Goal: Task Accomplishment & Management: Complete application form

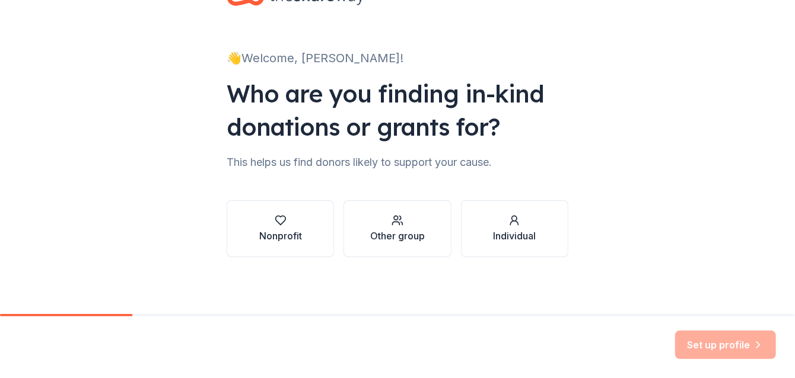
scroll to position [178, 0]
click at [259, 229] on div "Nonprofit" at bounding box center [280, 236] width 43 height 14
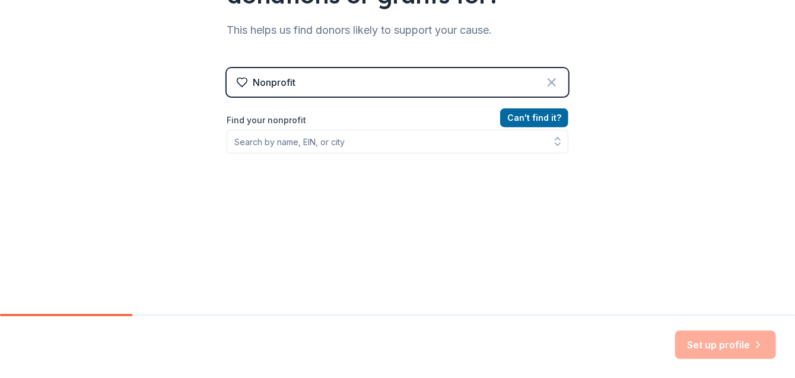
click at [559, 90] on icon at bounding box center [552, 82] width 14 height 14
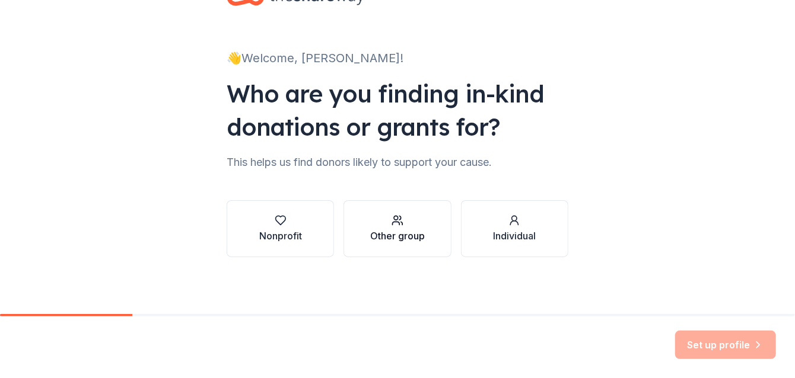
click at [388, 231] on div "Other group" at bounding box center [397, 236] width 55 height 14
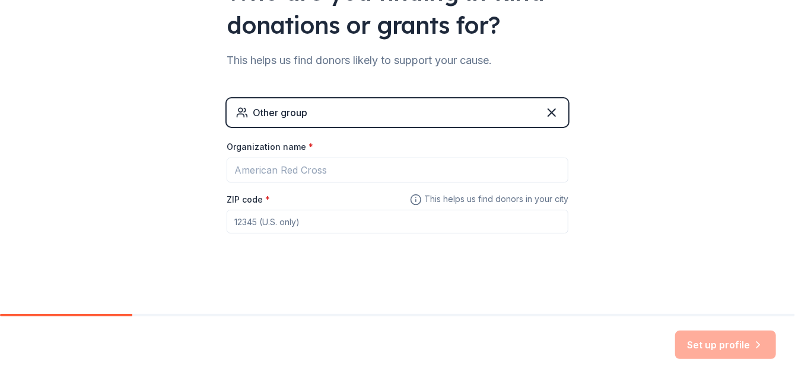
scroll to position [356, 0]
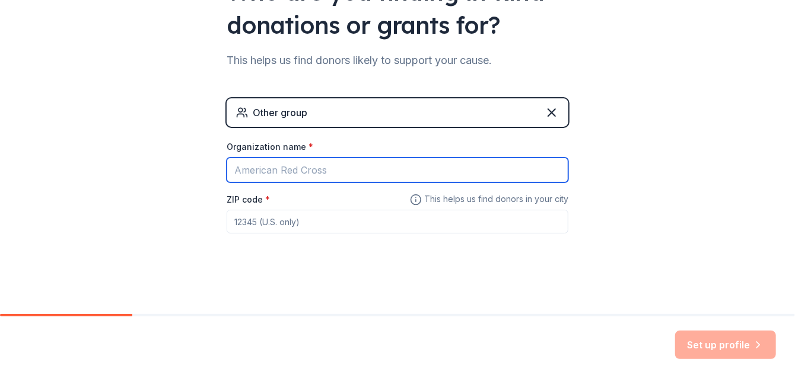
click at [241, 158] on input "Organization name *" at bounding box center [398, 170] width 342 height 25
click at [418, 158] on input "new martinsville junior football team" at bounding box center [398, 170] width 342 height 25
type input "new martinsville junior football leauge"
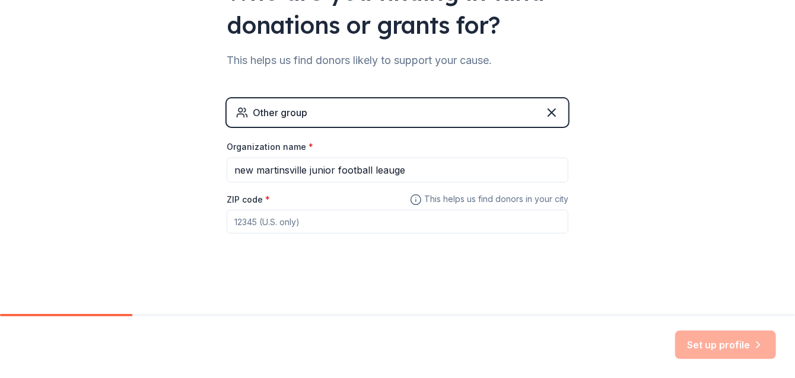
click at [281, 210] on input "ZIP code *" at bounding box center [398, 222] width 342 height 24
type input "26155"
click at [426, 212] on div "👋 Welcome, Brittany! Who are you finding in-kind donations or grants for? This …" at bounding box center [398, 83] width 380 height 462
click at [709, 334] on button "Set up profile" at bounding box center [725, 345] width 101 height 28
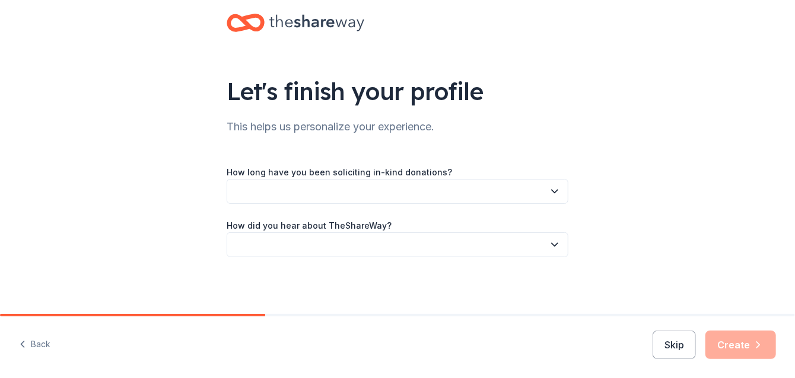
scroll to position [178, 0]
click at [282, 179] on button "button" at bounding box center [398, 191] width 342 height 25
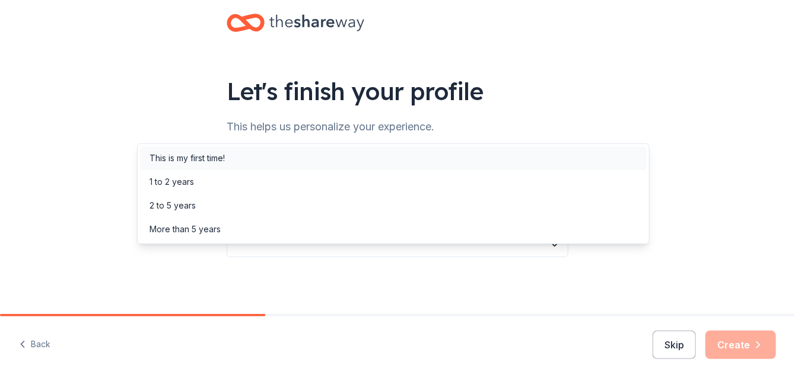
click at [278, 167] on div "This is my first time!" at bounding box center [393, 159] width 507 height 24
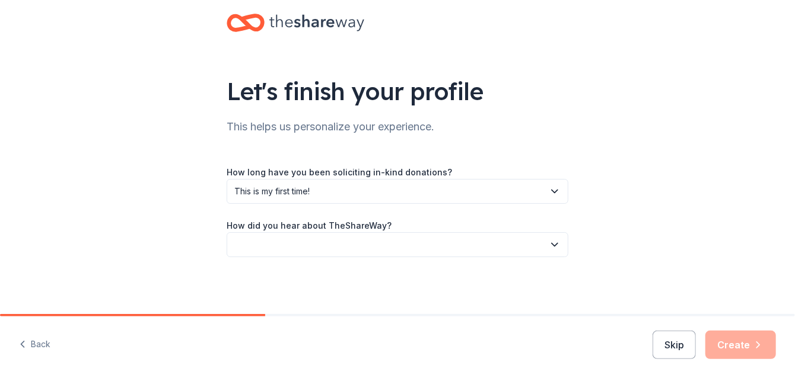
click at [282, 233] on button "button" at bounding box center [398, 245] width 342 height 25
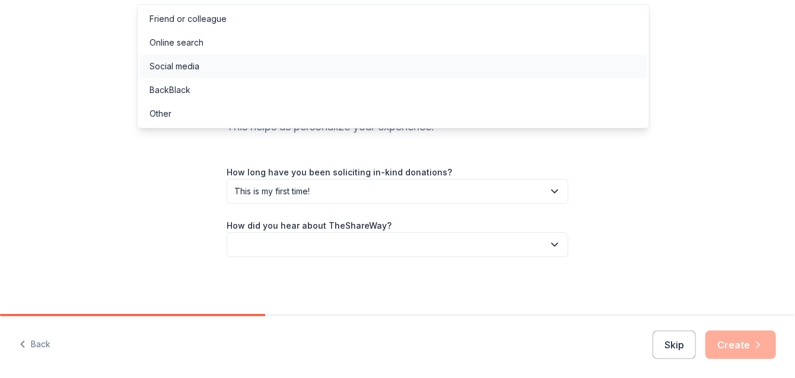
scroll to position [9, 0]
click at [279, 55] on div "Online search" at bounding box center [393, 43] width 507 height 24
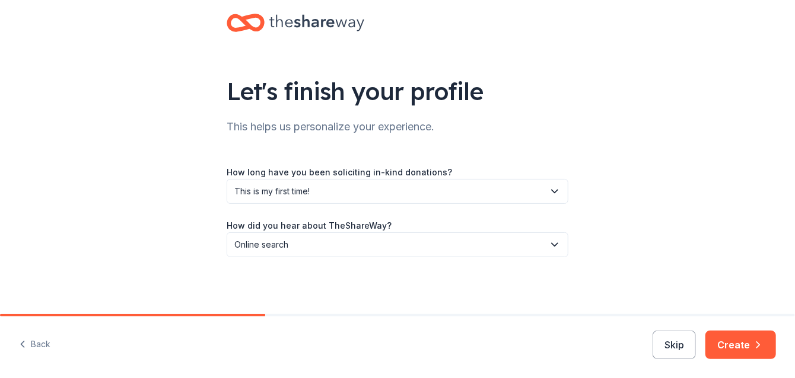
scroll to position [202, 0]
click at [705, 331] on button "Create" at bounding box center [740, 345] width 71 height 28
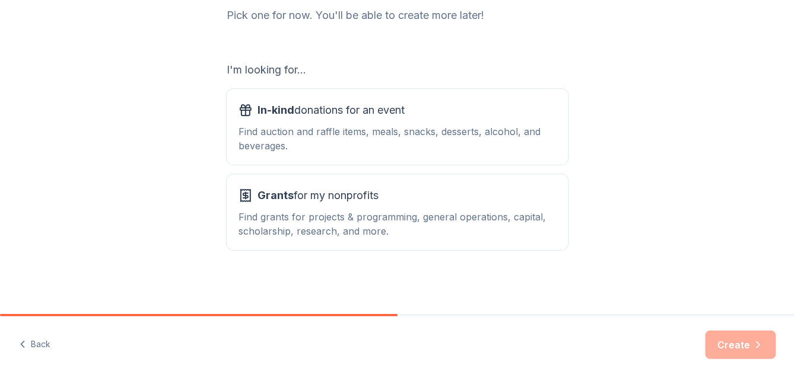
scroll to position [297, 0]
click at [238, 142] on div "Find auction and raffle items, meals, snacks, desserts, alcohol, and beverages." at bounding box center [397, 139] width 318 height 28
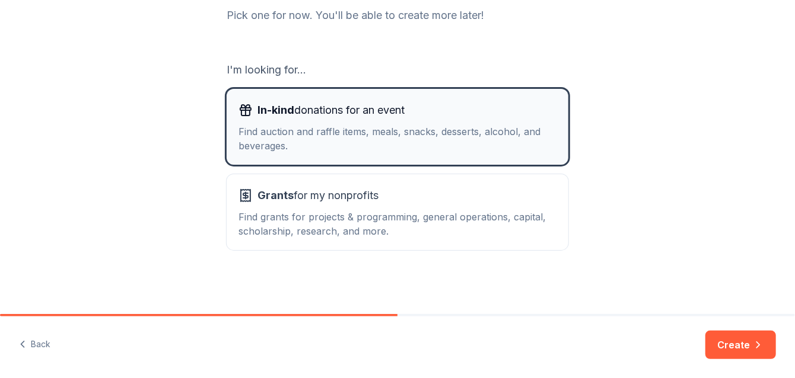
scroll to position [421, 0]
click at [727, 331] on button "Create" at bounding box center [740, 345] width 71 height 28
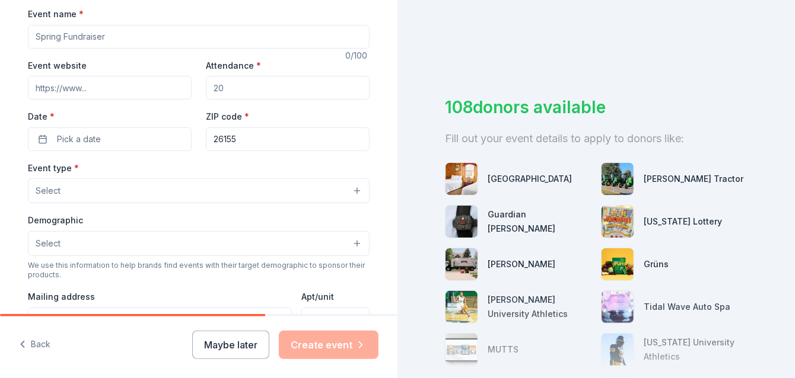
scroll to position [237, 0]
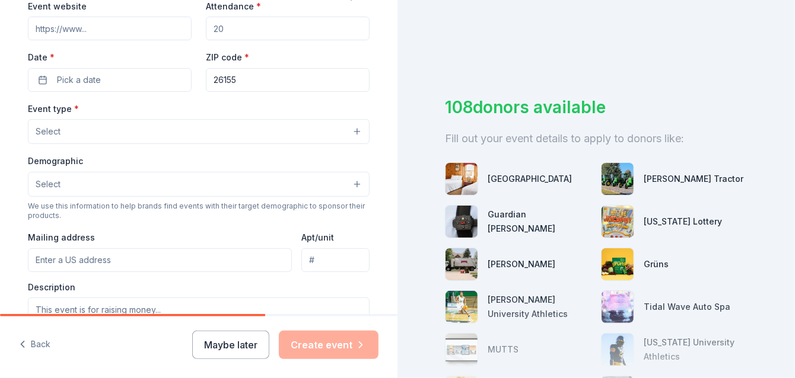
drag, startPoint x: 135, startPoint y: 147, endPoint x: 130, endPoint y: 135, distance: 13.6
type input "W"
type input "q"
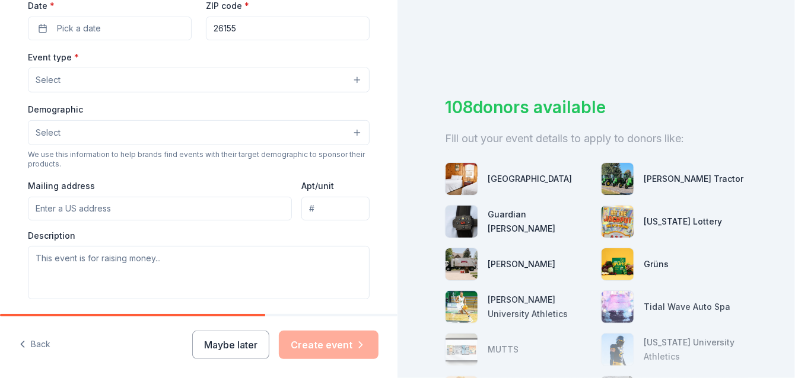
scroll to position [356, 0]
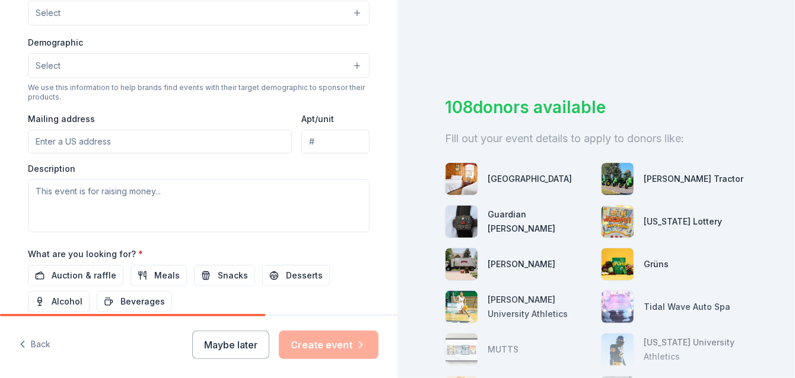
type input "little eagles quarter auction"
drag, startPoint x: 243, startPoint y: 110, endPoint x: 222, endPoint y: 110, distance: 21.4
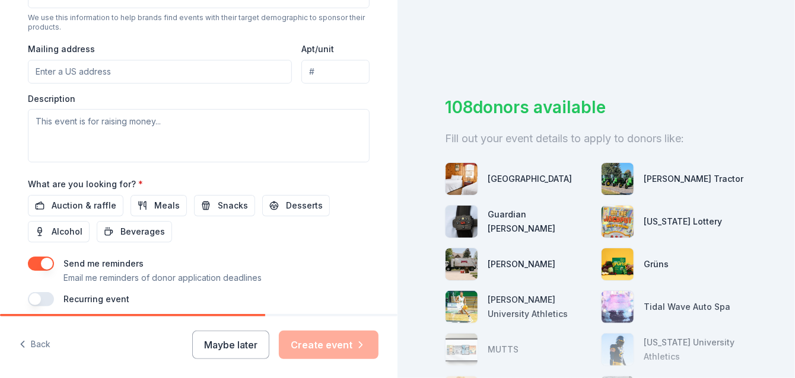
scroll to position [475, 0]
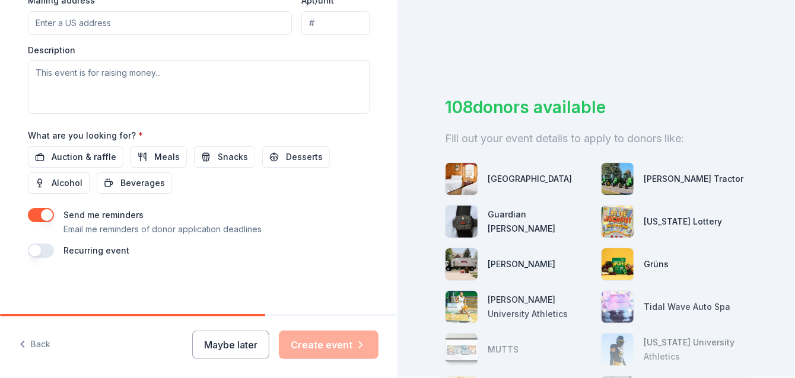
type input "100"
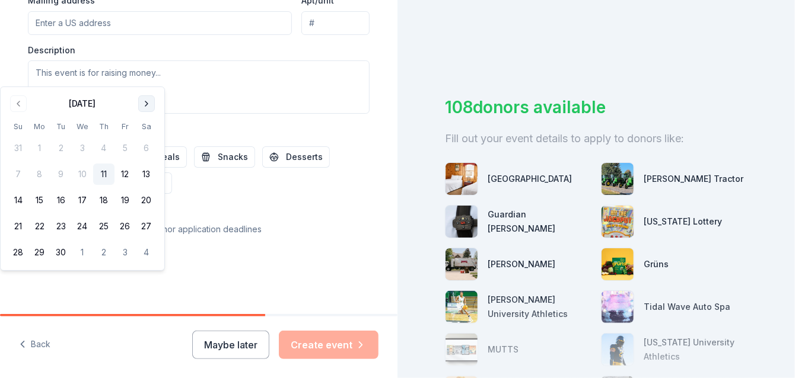
click at [155, 111] on button "Go to next month" at bounding box center [146, 104] width 17 height 17
click at [157, 185] on button "11" at bounding box center [146, 174] width 21 height 21
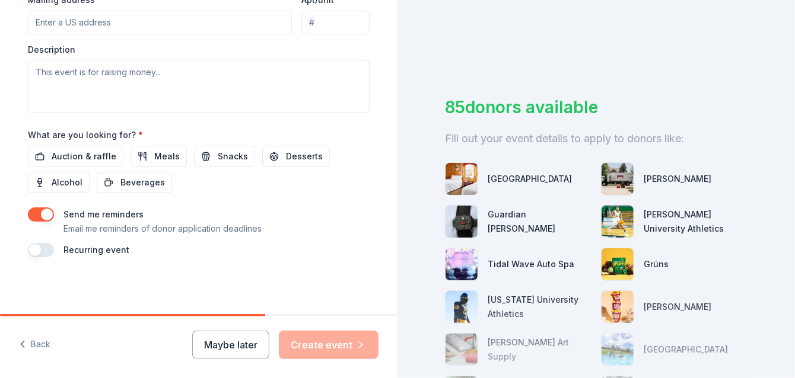
scroll to position [534, 0]
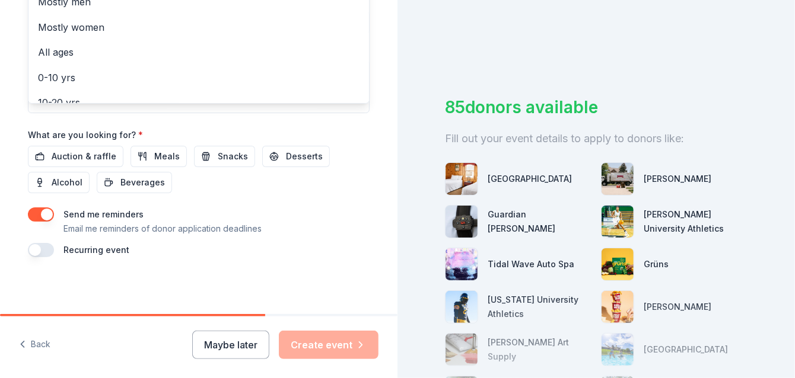
scroll to position [652, 0]
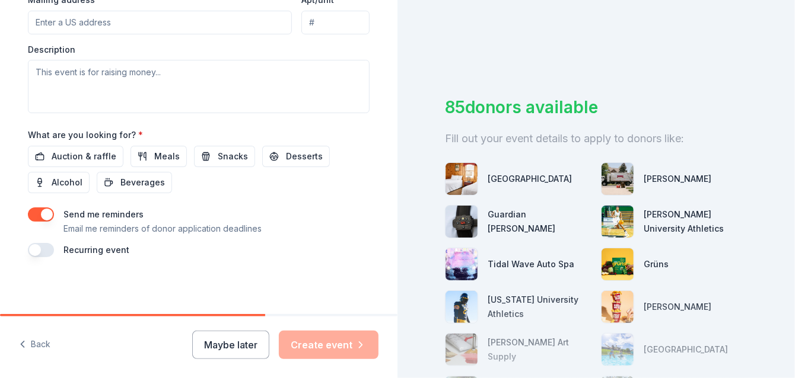
click at [129, 34] on input "Mailing address" at bounding box center [160, 23] width 264 height 24
type input "511 North 9th Avenue, Paden City, WV, 26159"
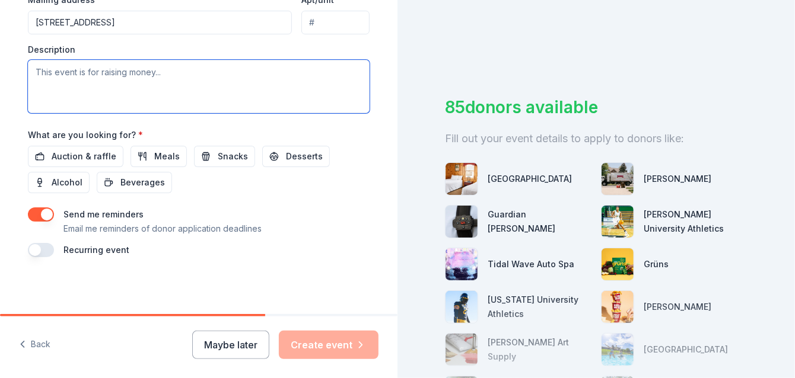
click at [78, 111] on textarea at bounding box center [199, 86] width 342 height 53
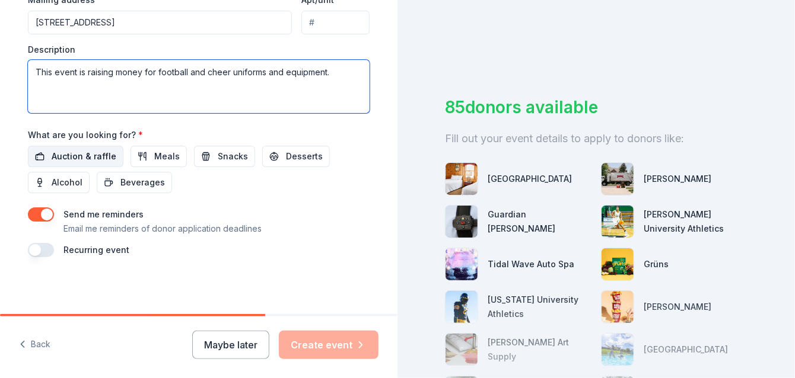
scroll to position [890, 0]
type textarea "This event is raising money for football and cheer uniforms and equipment."
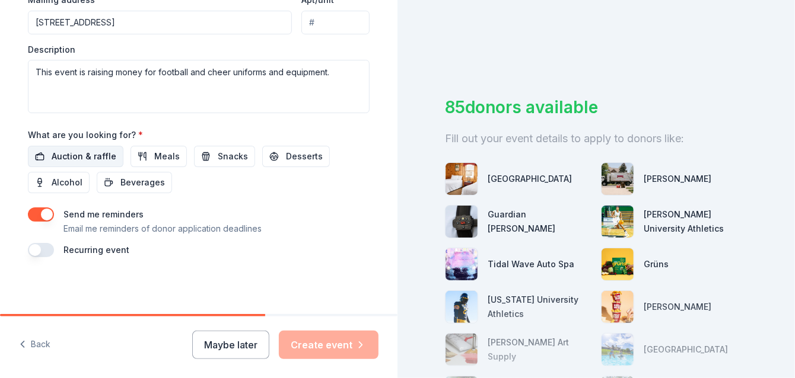
click at [115, 149] on span "Auction & raffle" at bounding box center [84, 156] width 65 height 14
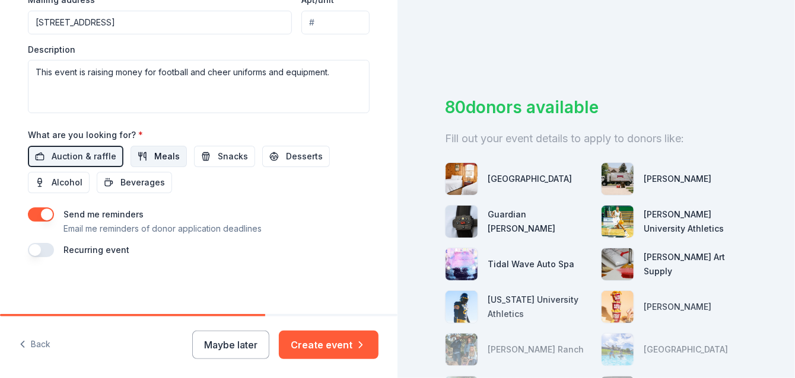
click at [180, 149] on span "Meals" at bounding box center [167, 156] width 26 height 14
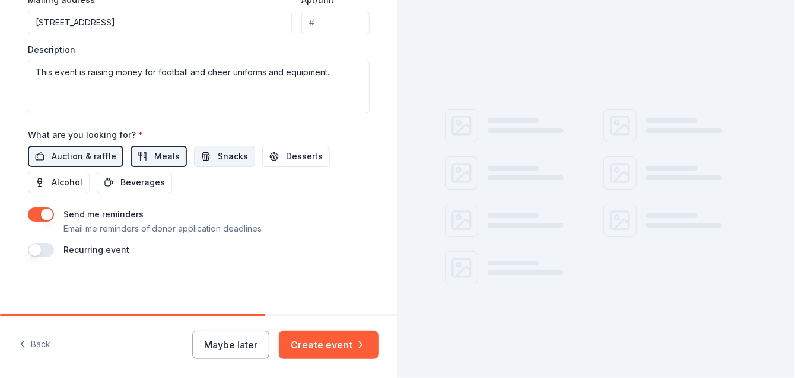
click at [255, 146] on button "Snacks" at bounding box center [224, 156] width 61 height 21
click at [286, 164] on span "Desserts" at bounding box center [304, 156] width 37 height 14
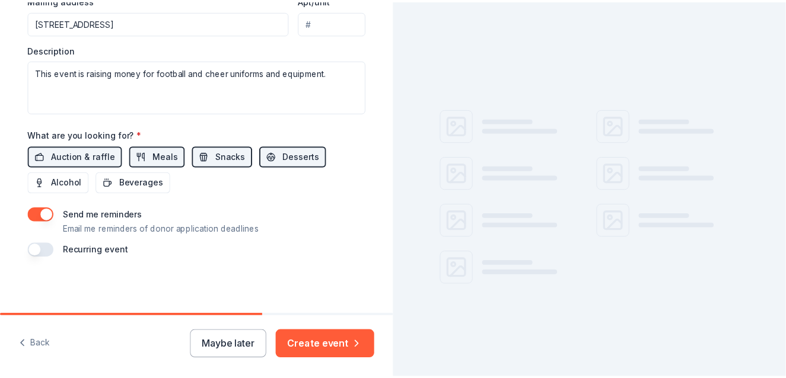
scroll to position [987, 0]
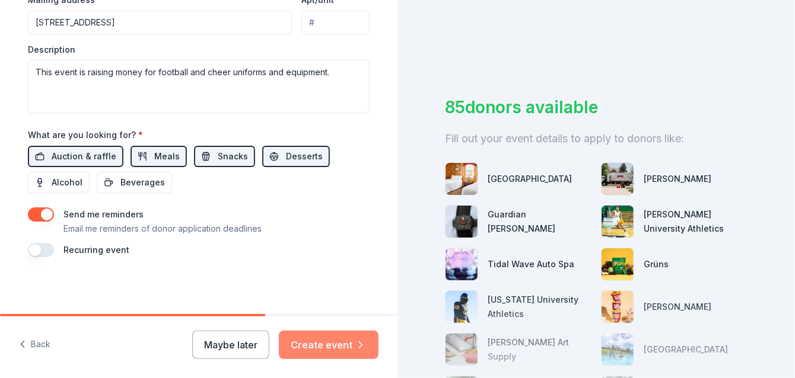
click at [292, 334] on button "Create event" at bounding box center [329, 345] width 100 height 28
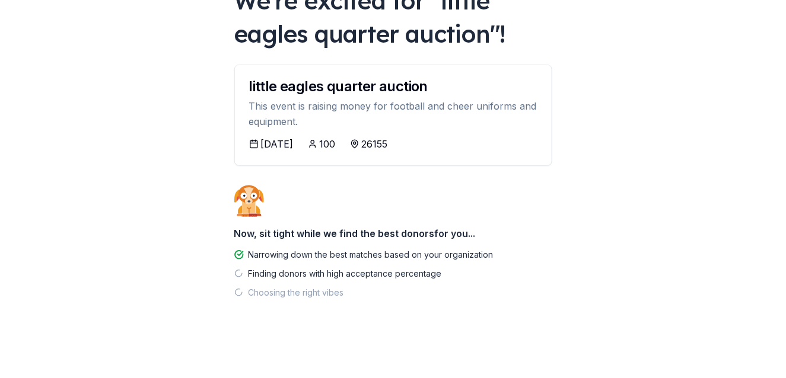
scroll to position [237, 0]
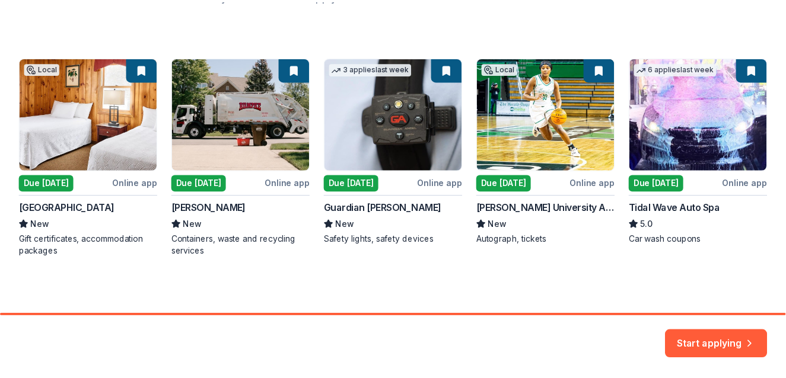
scroll to position [325, 0]
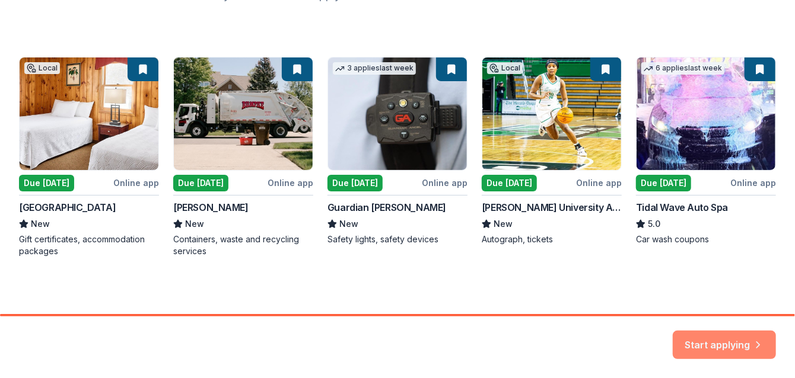
click at [752, 335] on icon "button" at bounding box center [758, 341] width 12 height 12
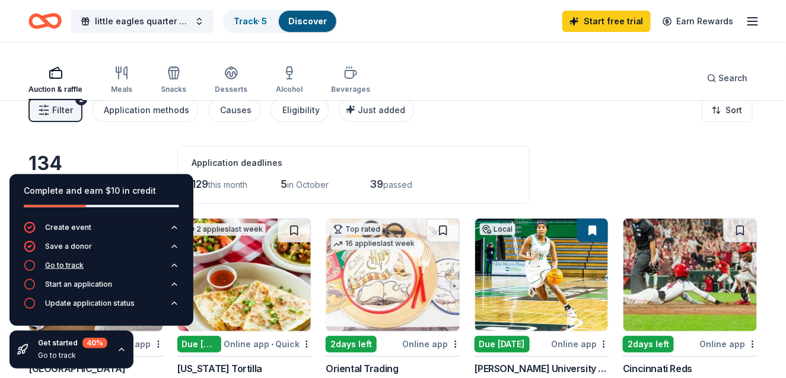
click at [84, 270] on div "Go to track" at bounding box center [64, 265] width 39 height 9
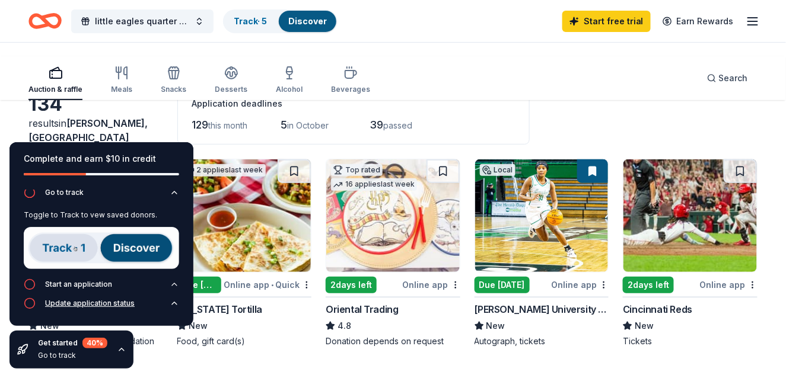
scroll to position [119, 0]
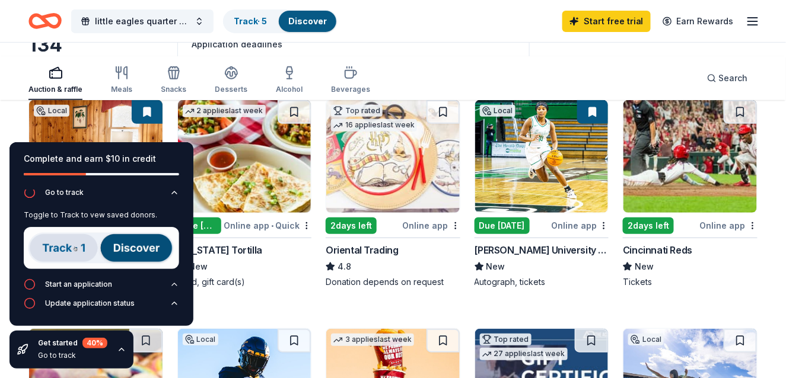
click at [126, 345] on icon "button" at bounding box center [121, 349] width 9 height 9
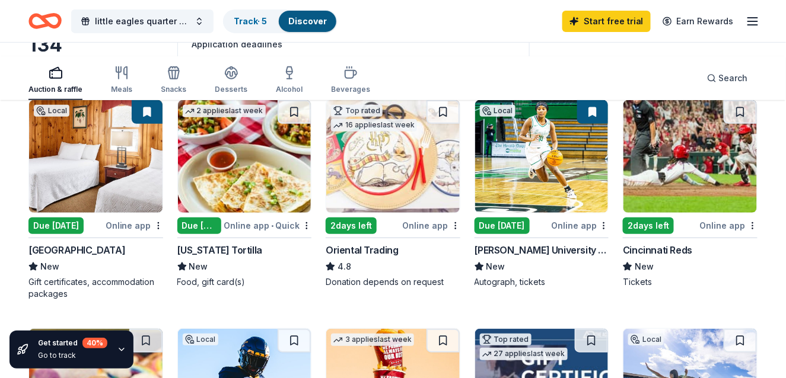
click at [75, 351] on div "Go to track" at bounding box center [72, 355] width 69 height 9
click at [73, 351] on div "Go to track" at bounding box center [72, 355] width 69 height 9
click at [89, 338] on div "Get started 40 %" at bounding box center [72, 343] width 69 height 11
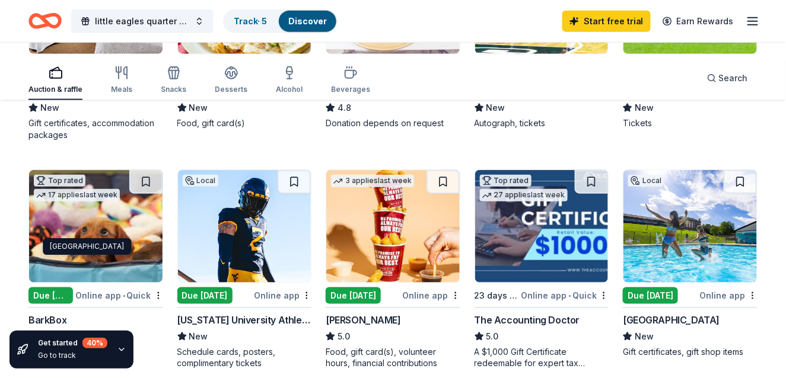
scroll to position [297, 0]
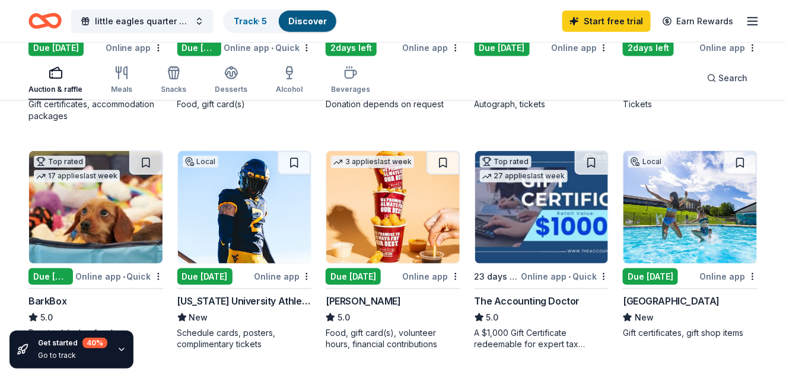
click at [551, 55] on div "Online app" at bounding box center [580, 47] width 58 height 15
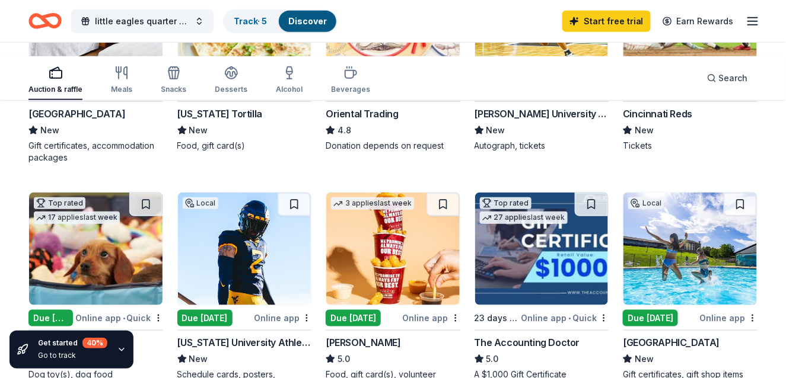
scroll to position [237, 0]
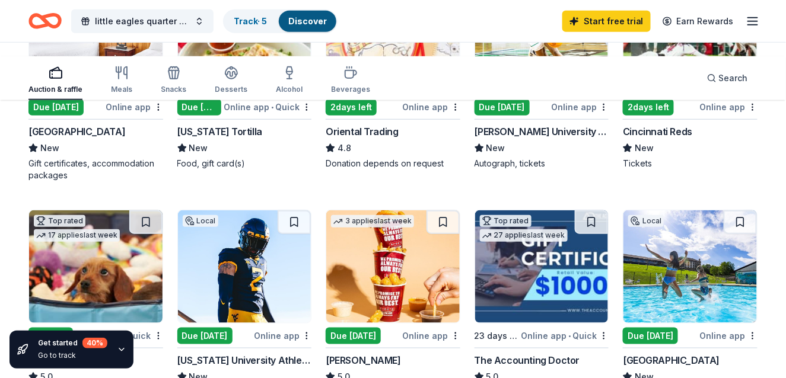
click at [645, 116] on div "2 days left" at bounding box center [648, 107] width 51 height 17
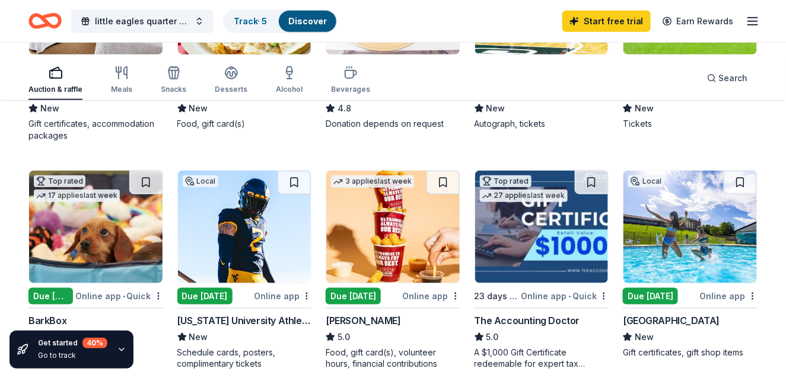
scroll to position [297, 0]
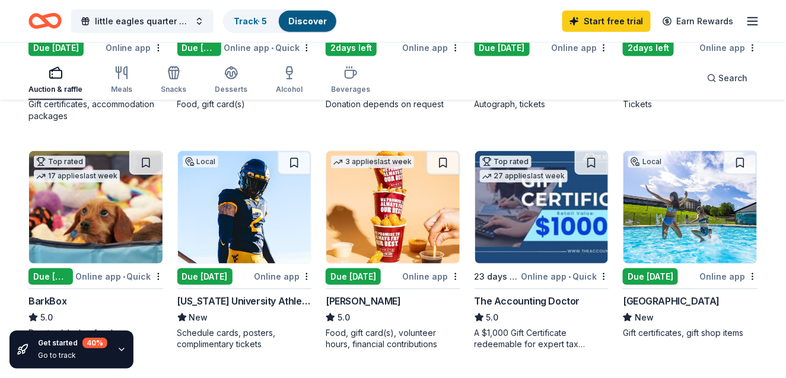
click at [126, 345] on icon "button" at bounding box center [121, 349] width 9 height 9
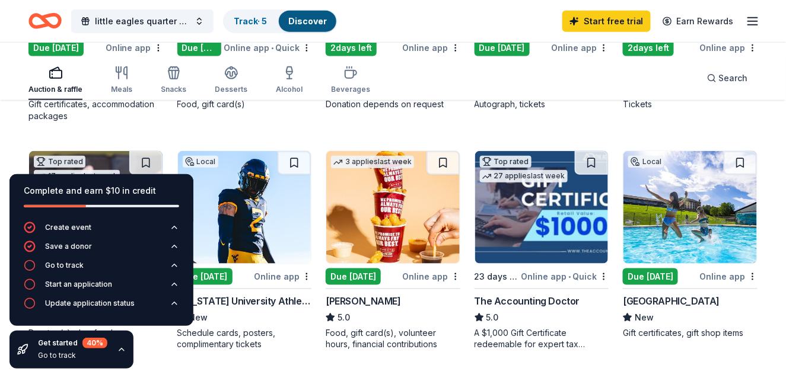
click at [272, 314] on div "Local Due today Online app Oglebay Park Resort New Gift certificates, accommoda…" at bounding box center [392, 365] width 729 height 887
click at [126, 345] on icon "button" at bounding box center [121, 349] width 9 height 9
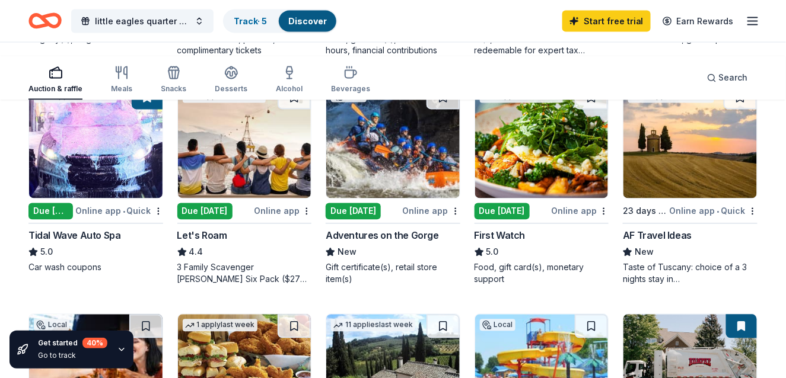
scroll to position [593, 0]
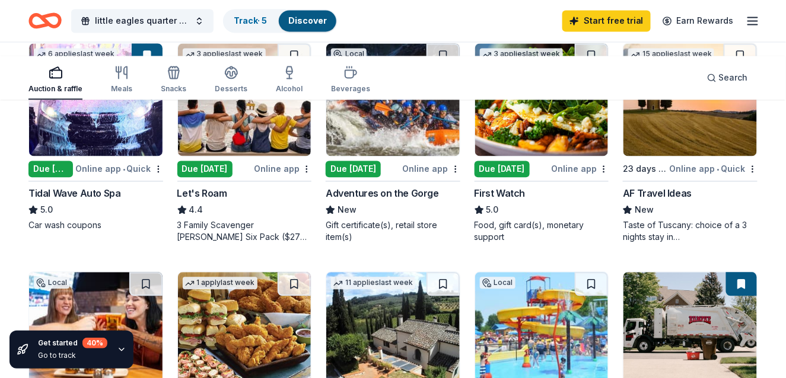
scroll to position [652, 0]
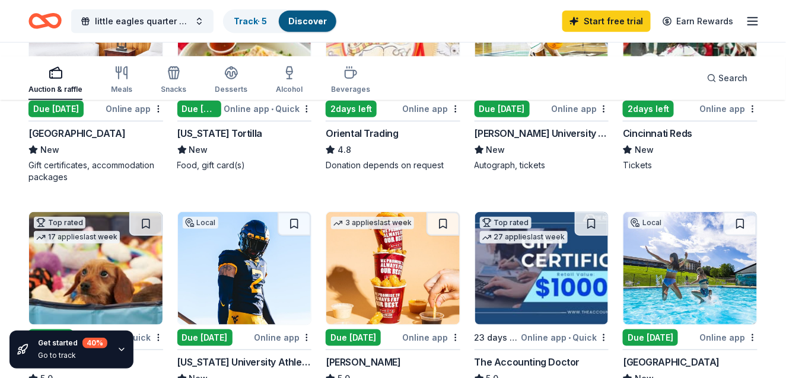
scroll to position [237, 0]
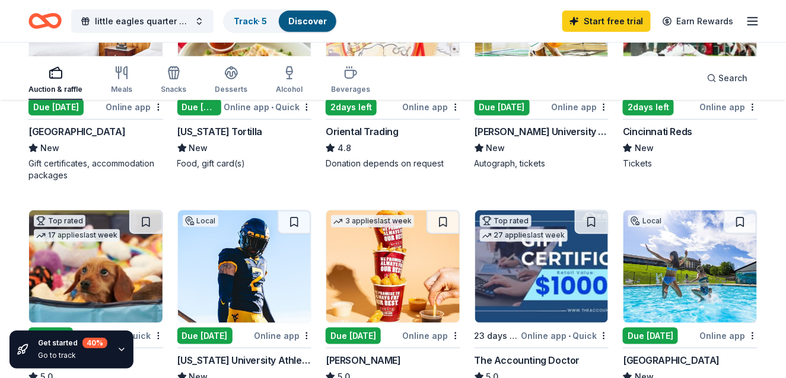
click at [259, 139] on div "[US_STATE] Tortilla" at bounding box center [219, 132] width 85 height 14
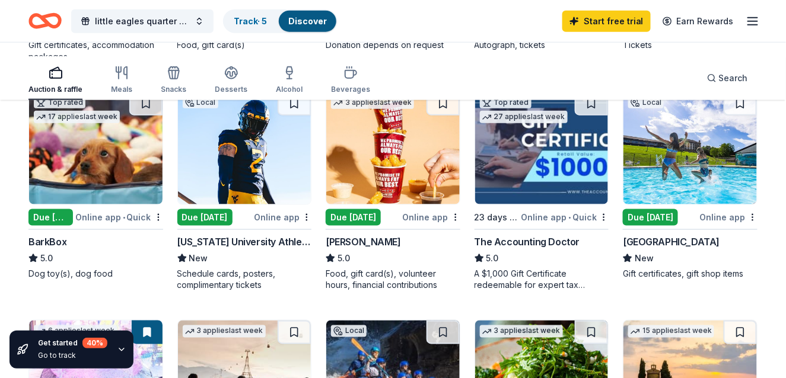
scroll to position [0, 0]
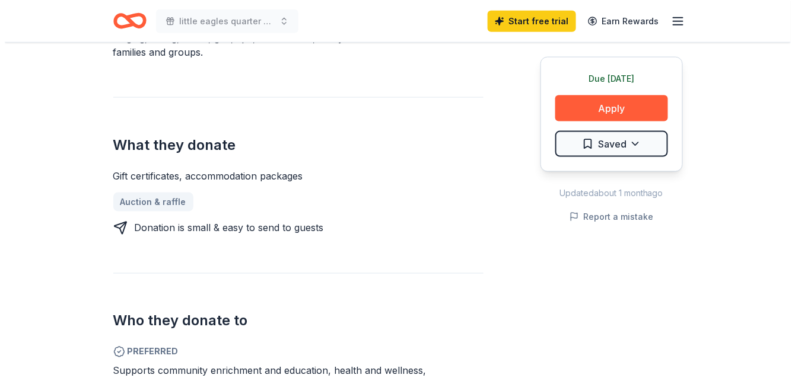
scroll to position [416, 0]
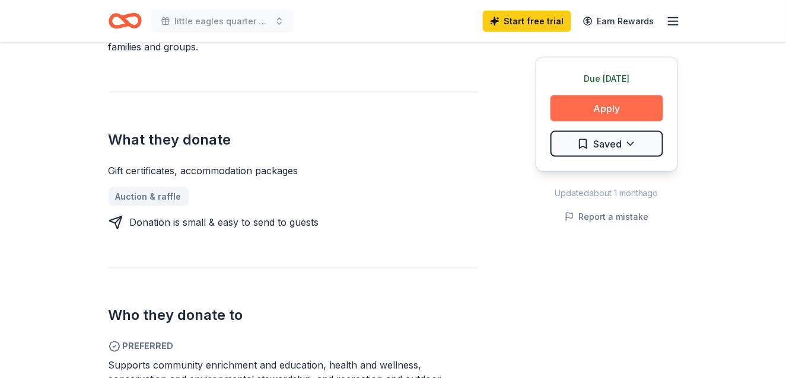
click at [554, 122] on button "Apply" at bounding box center [606, 109] width 113 height 26
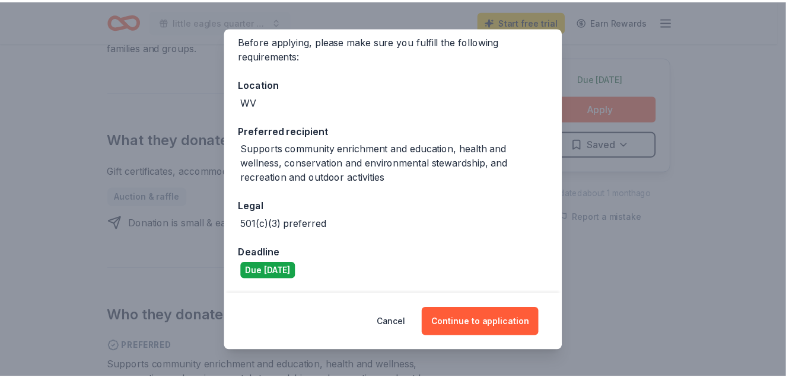
scroll to position [309, 0]
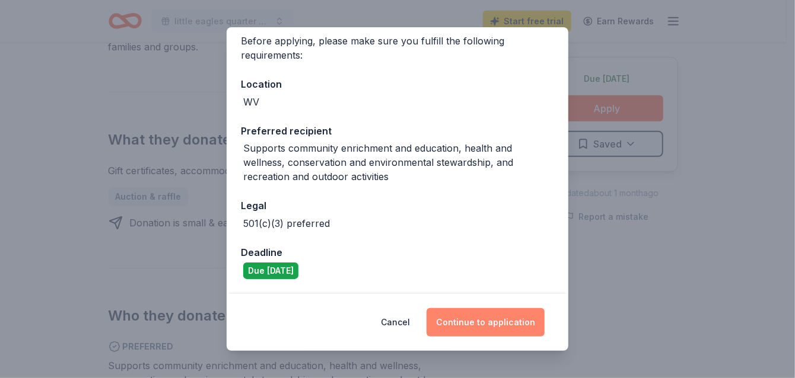
click at [545, 308] on button "Continue to application" at bounding box center [485, 322] width 118 height 28
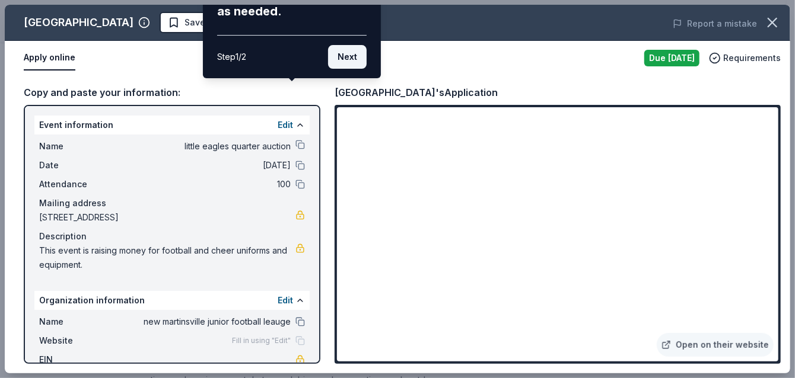
click at [328, 69] on button "Next" at bounding box center [347, 57] width 39 height 24
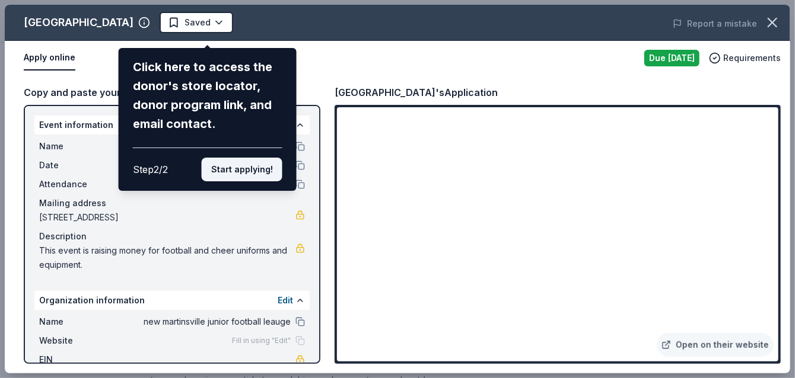
click at [277, 182] on button "Start applying!" at bounding box center [242, 170] width 81 height 24
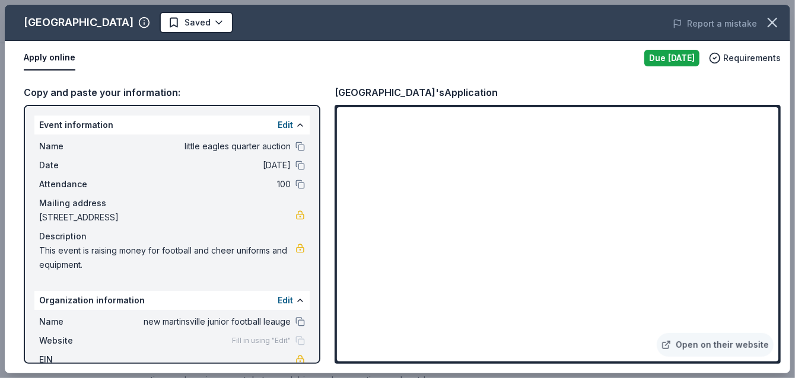
click at [748, 171] on div "Oglebay Park Resort Saved Report a mistake Apply online Due today Requirements …" at bounding box center [397, 189] width 785 height 369
click at [748, 169] on div "Oglebay Park Resort Saved Report a mistake Apply online Due today Requirements …" at bounding box center [397, 189] width 785 height 369
click at [620, 85] on div "Oglebay Park Resort Saved Report a mistake Apply online Due today Requirements …" at bounding box center [397, 189] width 785 height 369
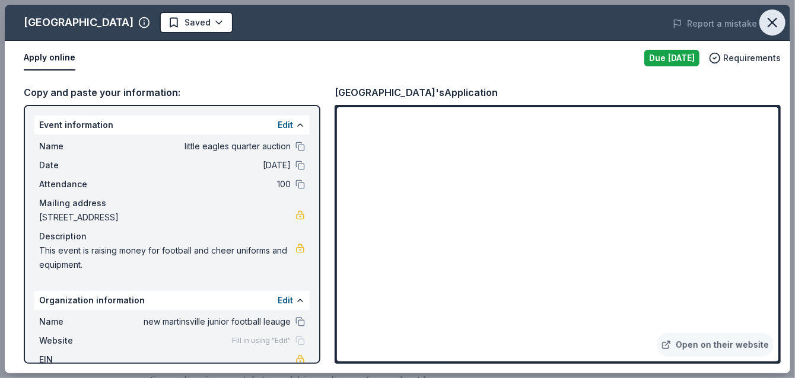
click at [774, 36] on button "button" at bounding box center [772, 22] width 26 height 26
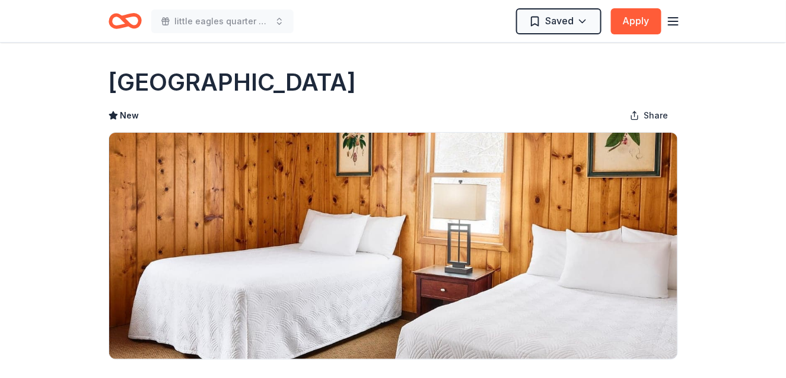
scroll to position [0, 0]
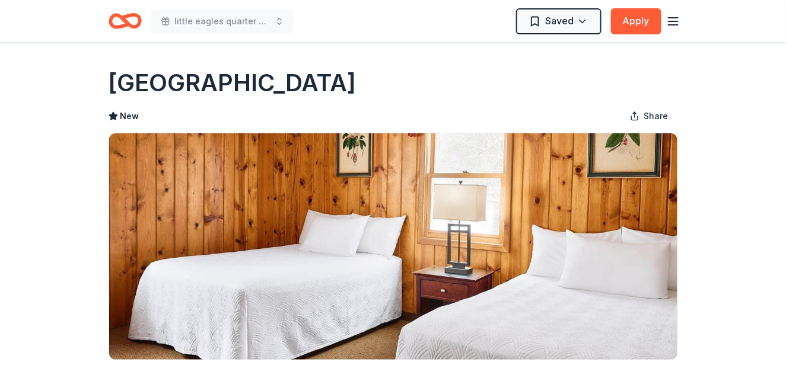
click at [669, 21] on line "button" at bounding box center [673, 21] width 9 height 0
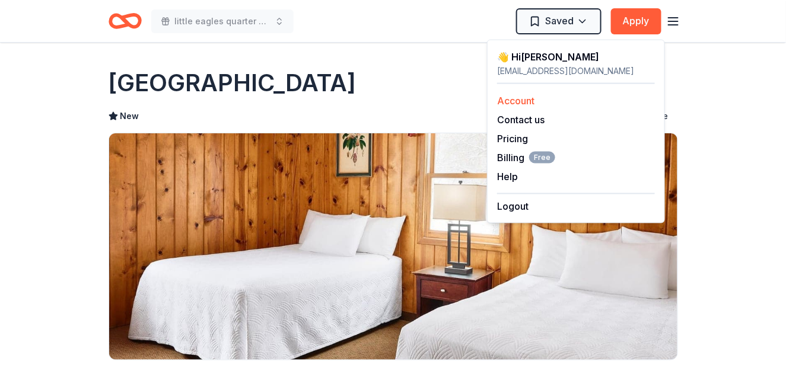
click at [534, 107] on link "Account" at bounding box center [515, 101] width 37 height 12
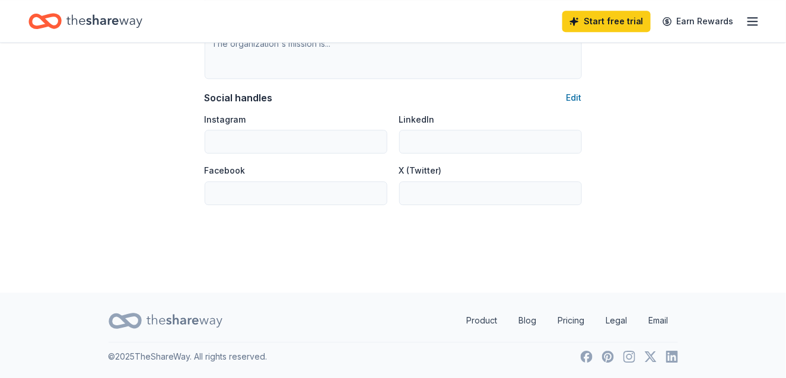
scroll to position [1186, 0]
click at [566, 105] on button "Edit" at bounding box center [573, 98] width 15 height 14
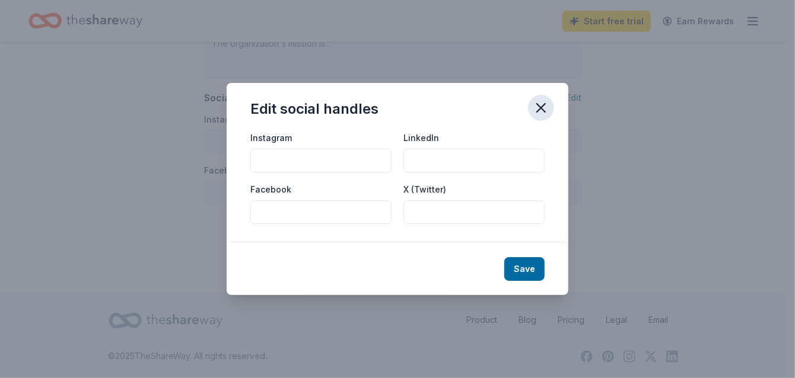
click at [549, 100] on icon "button" at bounding box center [541, 108] width 17 height 17
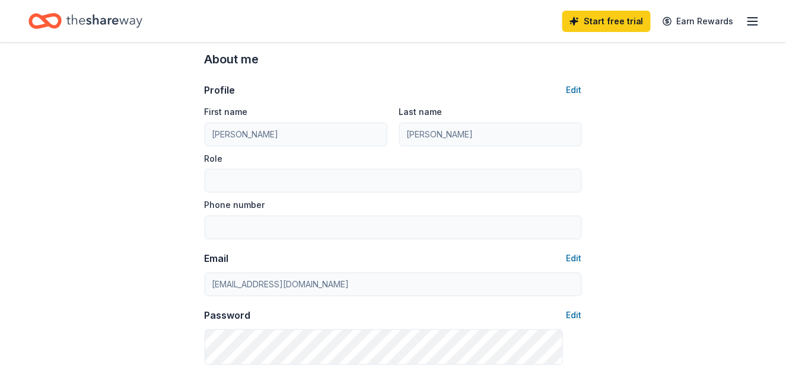
scroll to position [0, 0]
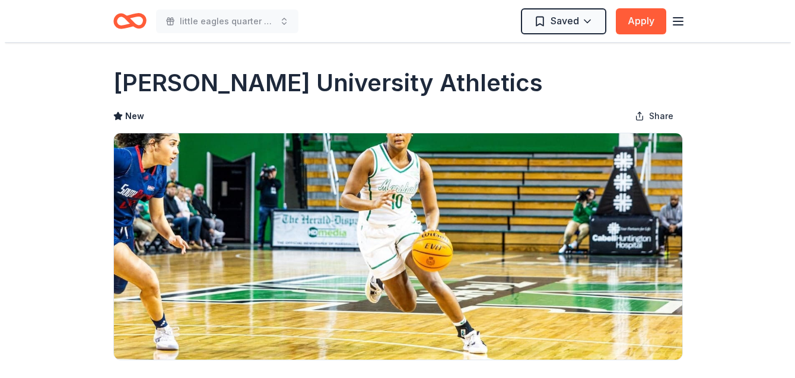
scroll to position [182, 0]
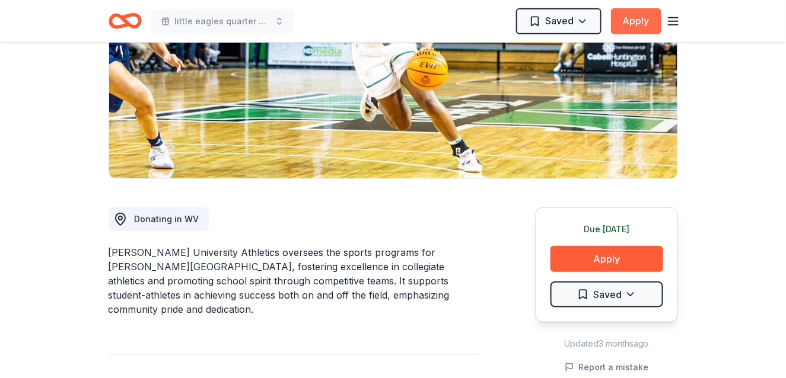
click at [618, 34] on button "Apply" at bounding box center [636, 21] width 50 height 26
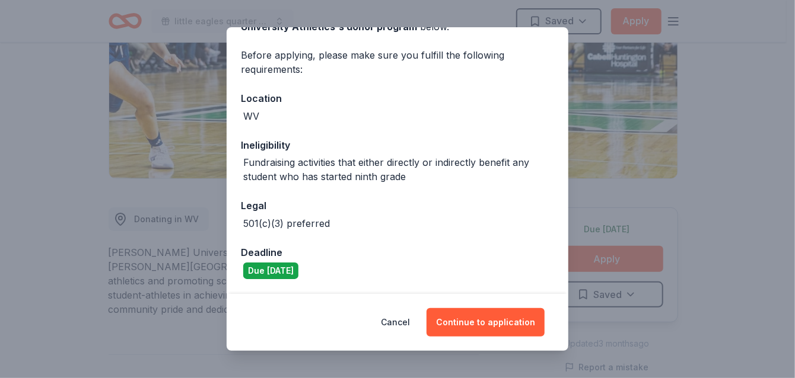
scroll to position [287, 0]
click at [537, 310] on button "Continue to application" at bounding box center [485, 322] width 118 height 28
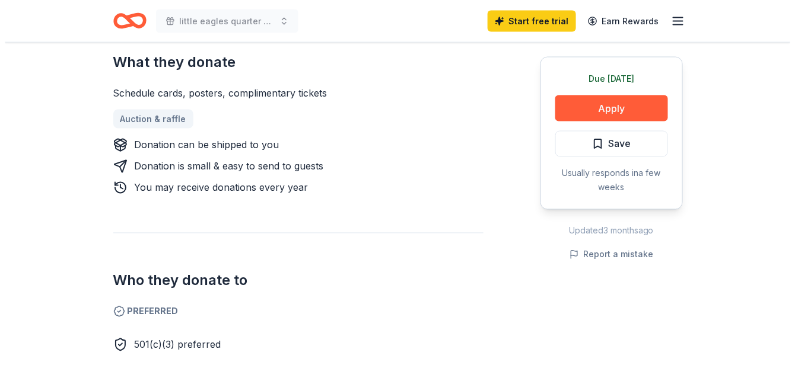
scroll to position [534, 0]
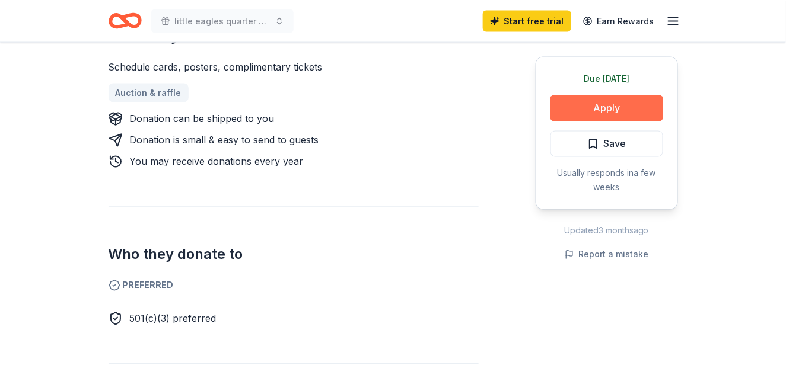
click at [550, 122] on button "Apply" at bounding box center [606, 109] width 113 height 26
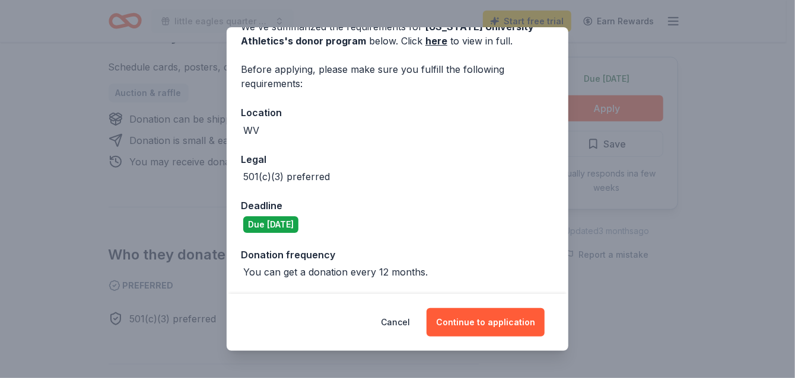
scroll to position [266, 0]
click at [545, 308] on button "Continue to application" at bounding box center [485, 322] width 118 height 28
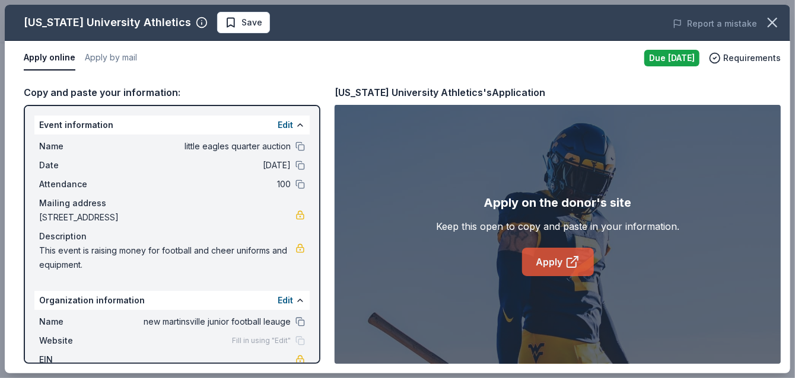
click at [585, 276] on link "Apply" at bounding box center [558, 262] width 72 height 28
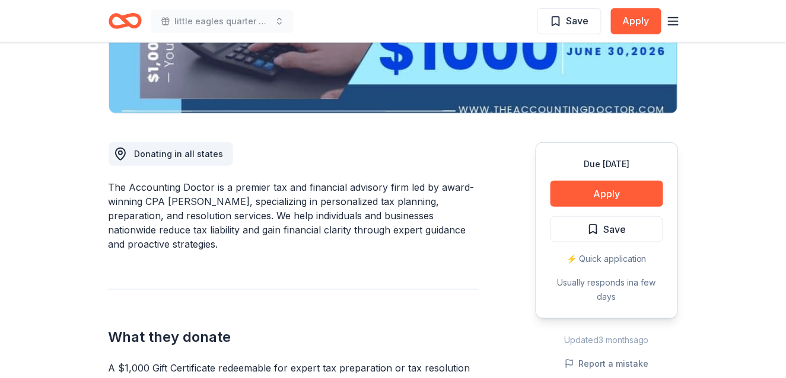
scroll to position [241, 0]
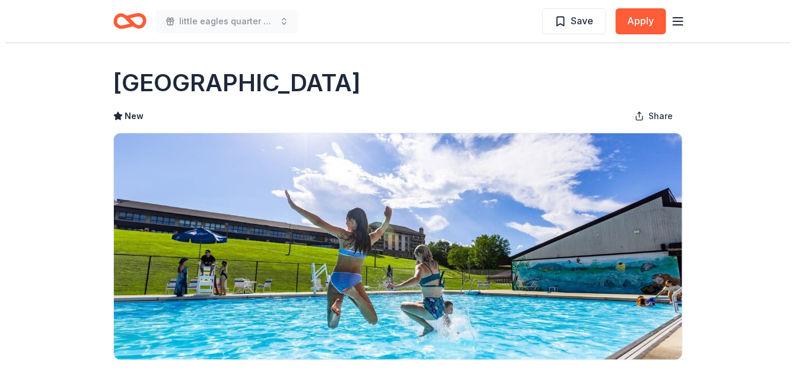
scroll to position [63, 0]
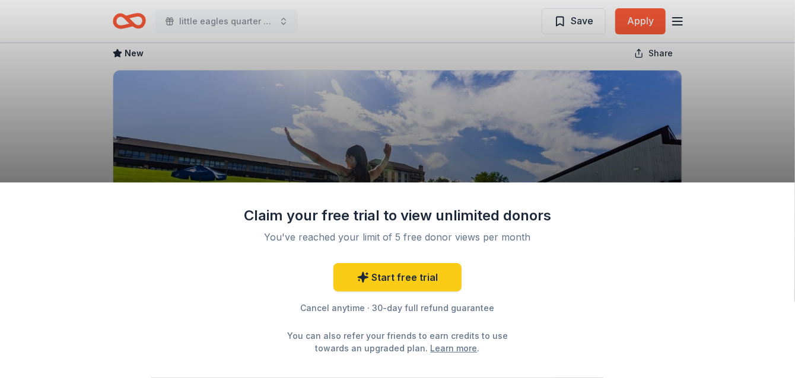
click at [660, 183] on div "Claim your free trial to view unlimited donors You've reached your limit of 5 f…" at bounding box center [397, 281] width 795 height 196
click at [663, 5] on div "Claim your free trial to view unlimited donors You've reached your limit of 5 f…" at bounding box center [397, 189] width 795 height 378
click at [666, 8] on div "Claim your free trial to view unlimited donors You've reached your limit of 5 f…" at bounding box center [397, 189] width 795 height 378
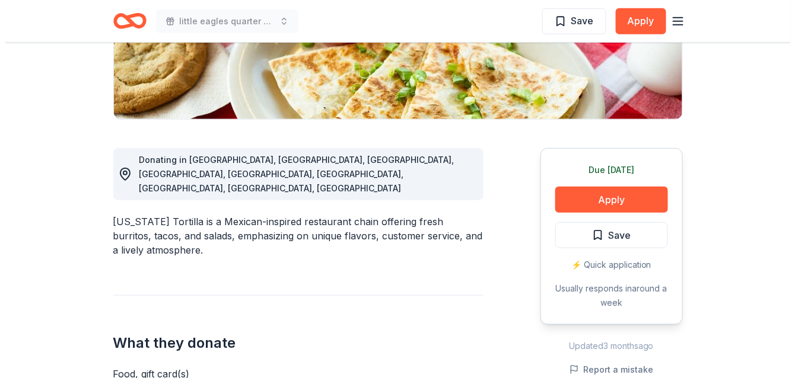
scroll to position [475, 0]
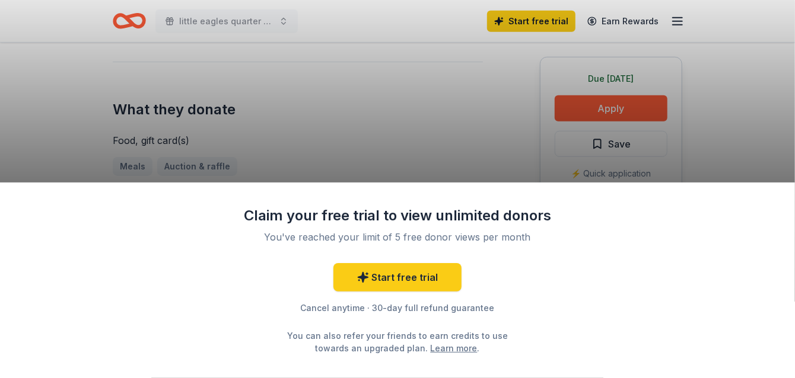
click at [575, 183] on div "Claim your free trial to view unlimited donors You've reached your limit of 5 f…" at bounding box center [397, 281] width 795 height 196
click at [572, 4] on div "Claim your free trial to view unlimited donors You've reached your limit of 5 f…" at bounding box center [397, 189] width 795 height 378
click at [571, 4] on div "Claim your free trial to view unlimited donors You've reached your limit of 5 f…" at bounding box center [397, 189] width 795 height 378
click at [571, 7] on div "Claim your free trial to view unlimited donors You've reached your limit of 5 f…" at bounding box center [397, 189] width 795 height 378
